Goal: Communication & Community: Answer question/provide support

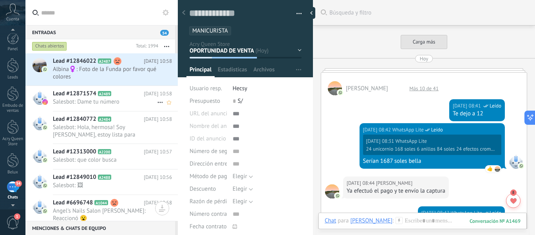
scroll to position [12, 0]
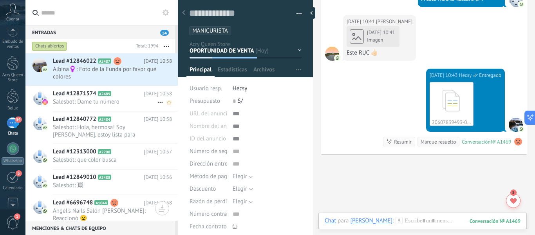
click at [111, 104] on span "Salesbot: Dame tu número" at bounding box center [105, 101] width 104 height 7
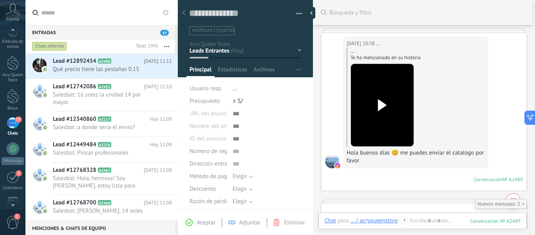
scroll to position [135, 0]
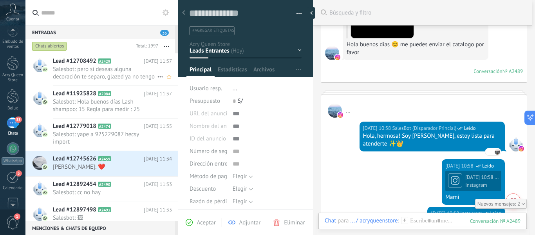
click at [87, 71] on span "Salesbot: pero si deseas alguna decoración te separo, glazed ya no tengo" at bounding box center [105, 72] width 104 height 15
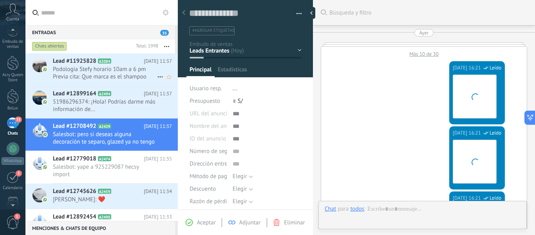
scroll to position [811, 0]
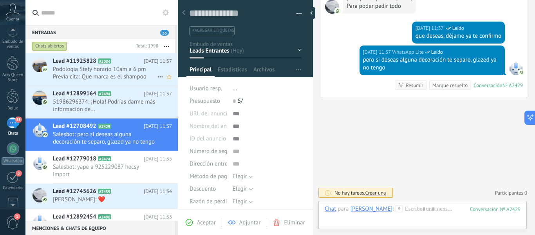
click at [90, 73] on span "Podologia Stefy horario 10am a 6 pm Previa cita: Que marca es el shampoo discul…" at bounding box center [105, 72] width 104 height 15
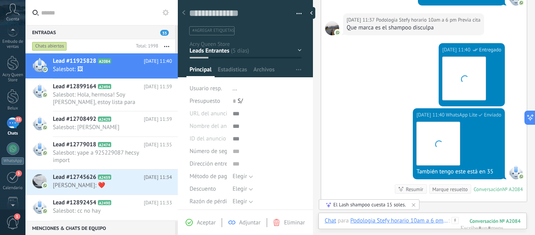
scroll to position [688, 0]
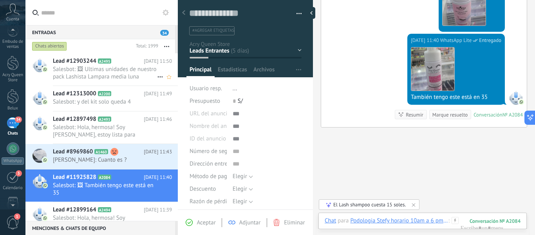
click at [132, 77] on span "Salesbot: 🖼 Ultimas unidades de nuestro pack Lashista Lampara media luna 60watt…" at bounding box center [105, 72] width 104 height 15
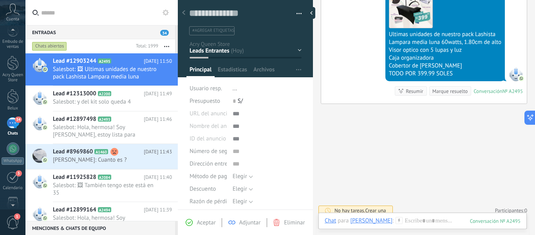
scroll to position [209, 0]
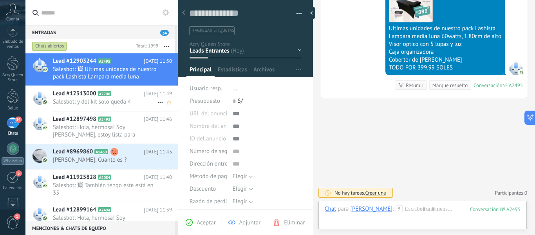
click at [112, 103] on span "Salesbot: y del kit solo queda 4" at bounding box center [105, 101] width 104 height 7
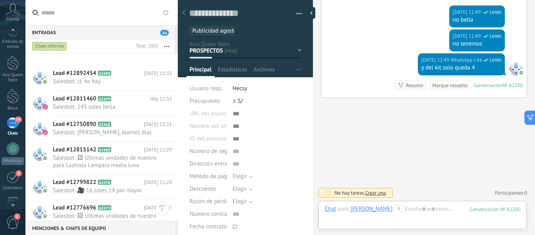
scroll to position [467, 0]
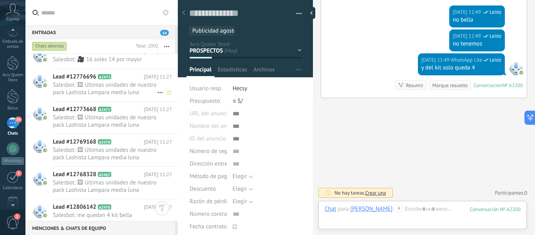
click at [120, 89] on span "Salesbot: 🖼 Ultimas unidades de nuestro pack Lashista Lampara media luna 60watt…" at bounding box center [105, 88] width 104 height 15
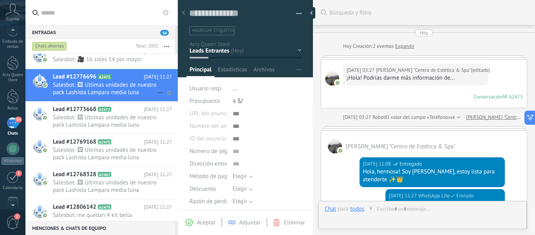
scroll to position [138, 0]
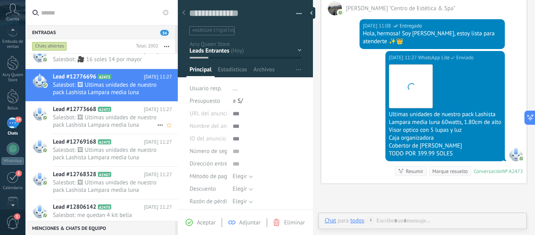
click at [116, 123] on span "Salesbot: 🖼 Ultimas unidades de nuestro pack Lashista Lampara media luna 60watt…" at bounding box center [105, 121] width 104 height 15
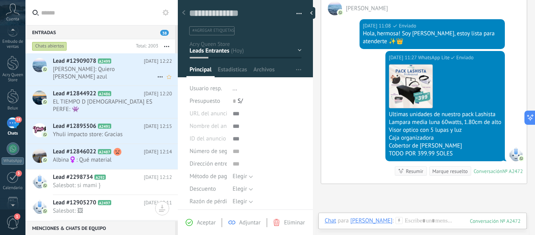
click at [111, 71] on span "[PERSON_NAME]: Quiero [PERSON_NAME] azul" at bounding box center [105, 72] width 104 height 15
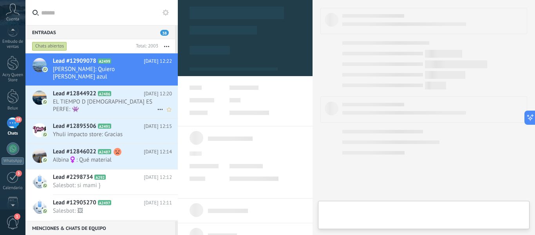
click at [86, 98] on span "EL TIEMPO D [DEMOGRAPHIC_DATA] ES PERFE: 👾" at bounding box center [105, 105] width 104 height 15
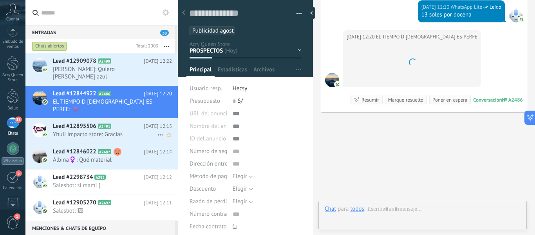
scroll to position [12, 0]
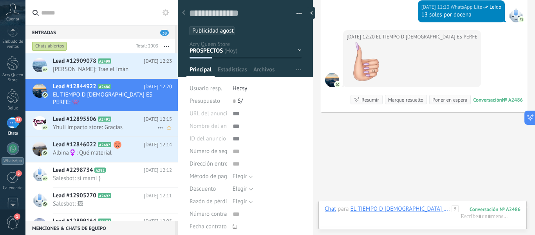
click at [92, 123] on span "Yhuli impacto store: Gracias" at bounding box center [105, 126] width 104 height 7
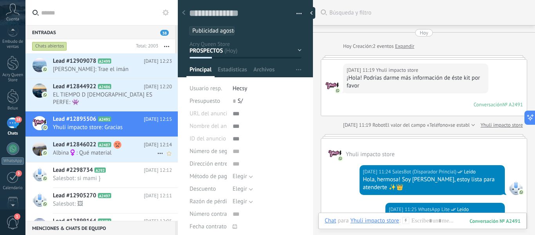
scroll to position [285, 0]
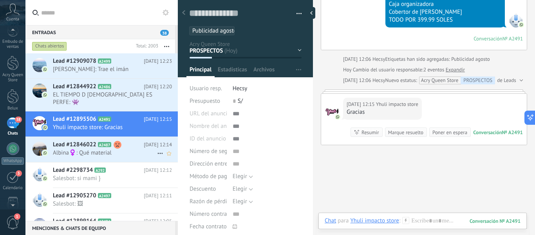
click at [91, 149] on span "Albina‍♀️: Qué material" at bounding box center [105, 152] width 104 height 7
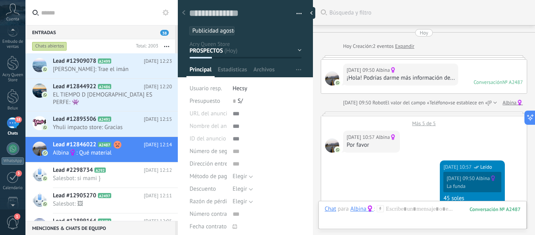
scroll to position [572, 0]
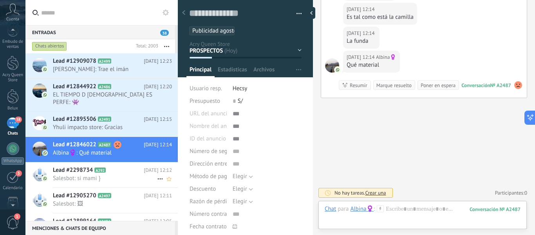
click at [80, 174] on span "Salesbot: si mami }" at bounding box center [105, 177] width 104 height 7
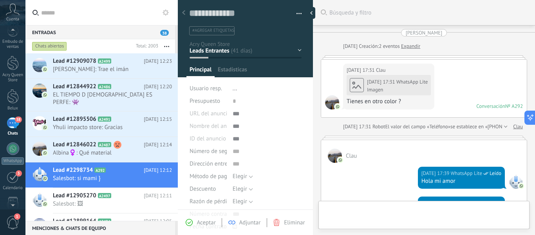
type textarea "**********"
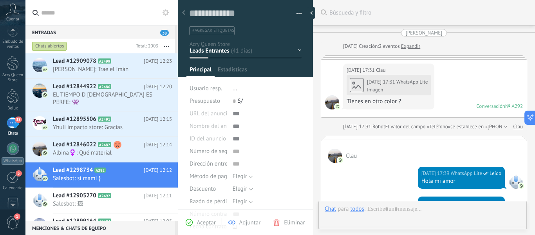
scroll to position [1828, 0]
